Goal: Check status: Check status

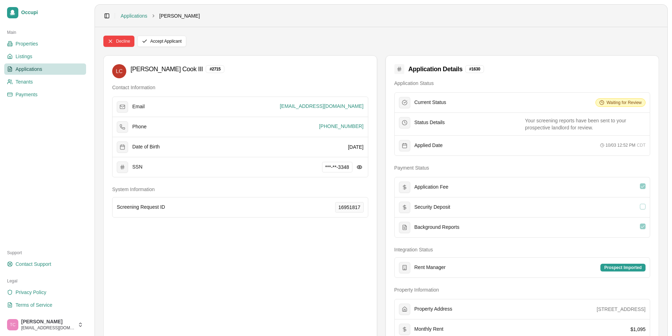
click at [39, 68] on span "Applications" at bounding box center [29, 69] width 27 height 7
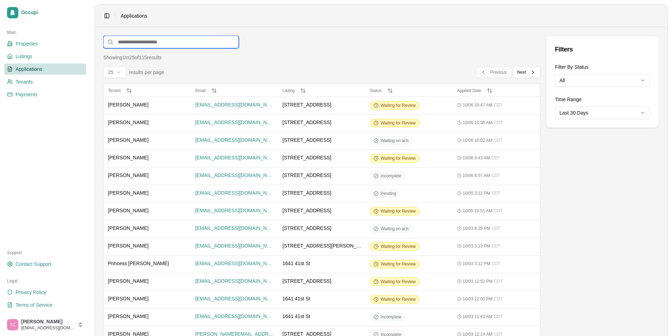
click at [133, 42] on input at bounding box center [171, 42] width 136 height 13
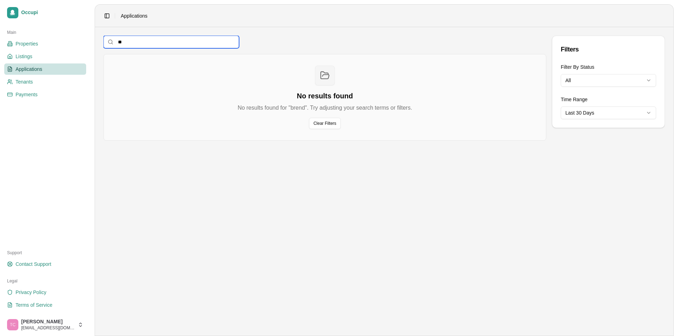
type input "*"
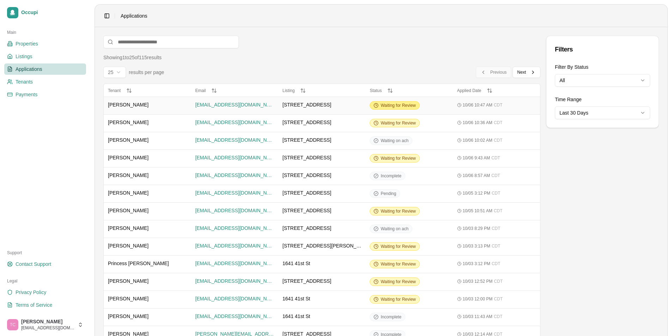
click at [397, 107] on span "Waiting for Review" at bounding box center [398, 106] width 35 height 6
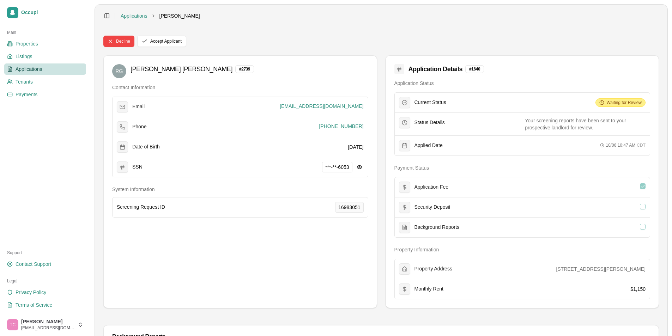
click at [619, 103] on span "Waiting for Review" at bounding box center [624, 103] width 35 height 6
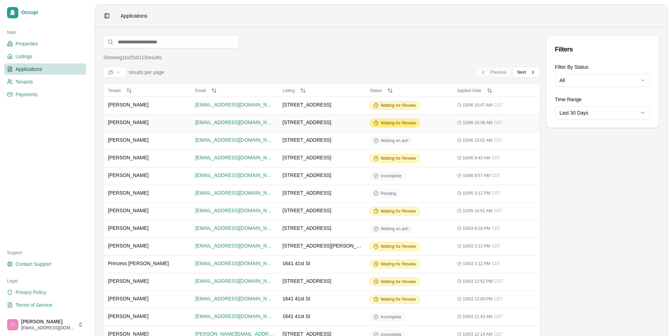
click at [389, 123] on span "Waiting for Review" at bounding box center [398, 123] width 35 height 6
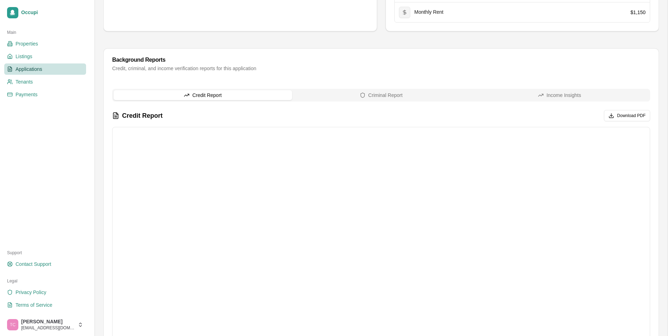
scroll to position [318, 0]
click at [347, 95] on button "Criminal Report" at bounding box center [381, 95] width 179 height 10
click at [188, 98] on button "Credit Report" at bounding box center [203, 95] width 179 height 10
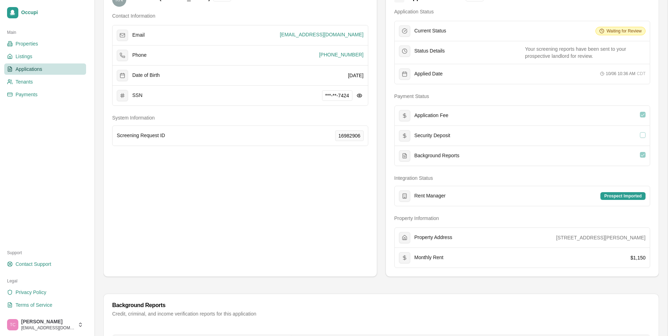
scroll to position [0, 0]
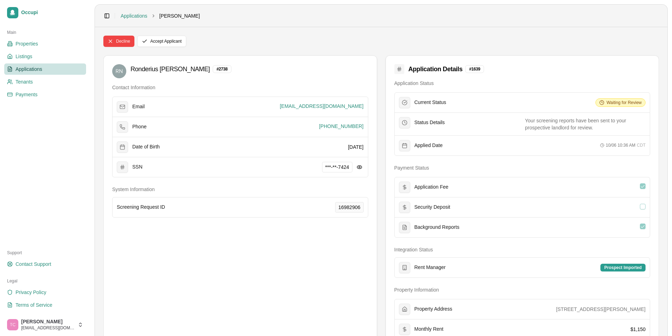
click at [29, 67] on span "Applications" at bounding box center [29, 69] width 27 height 7
